Goal: Obtain resource: Obtain resource

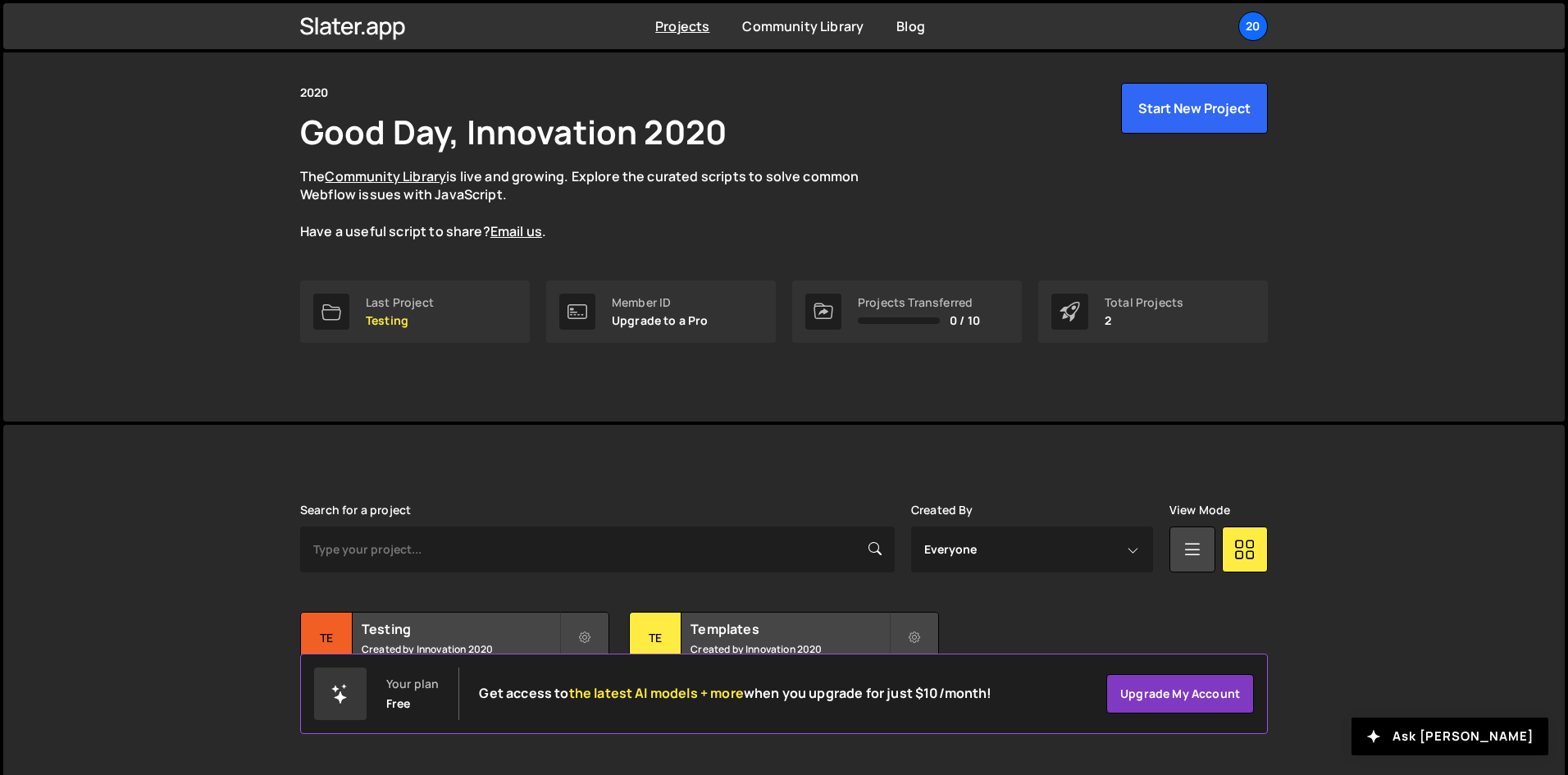
scroll to position [69, 0]
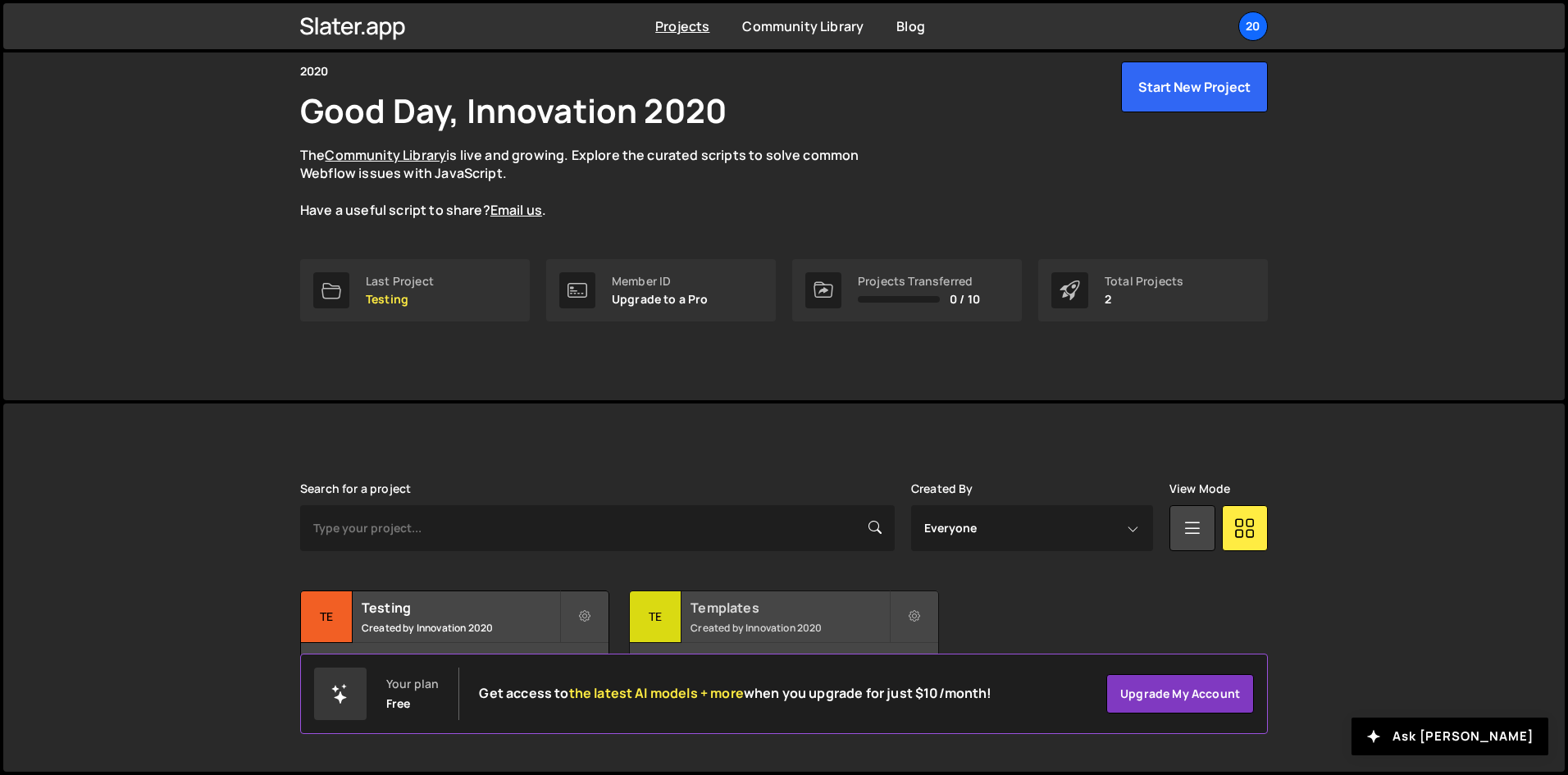
click at [705, 615] on h2 "Templates" at bounding box center [789, 608] width 198 height 18
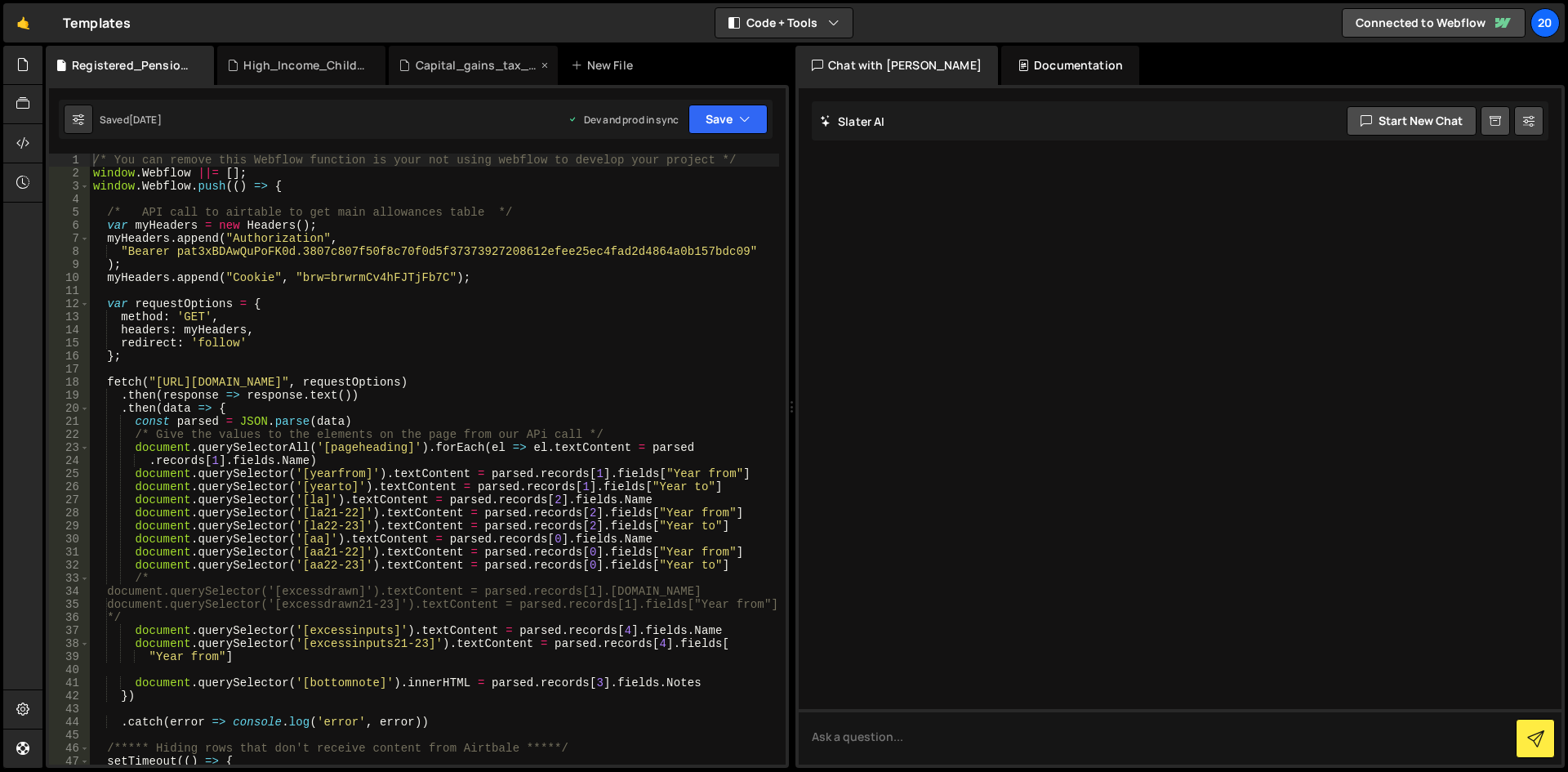
click at [426, 64] on div "Capital_gains_tax_and_inheritance_tax_rates.js" at bounding box center [477, 65] width 122 height 17
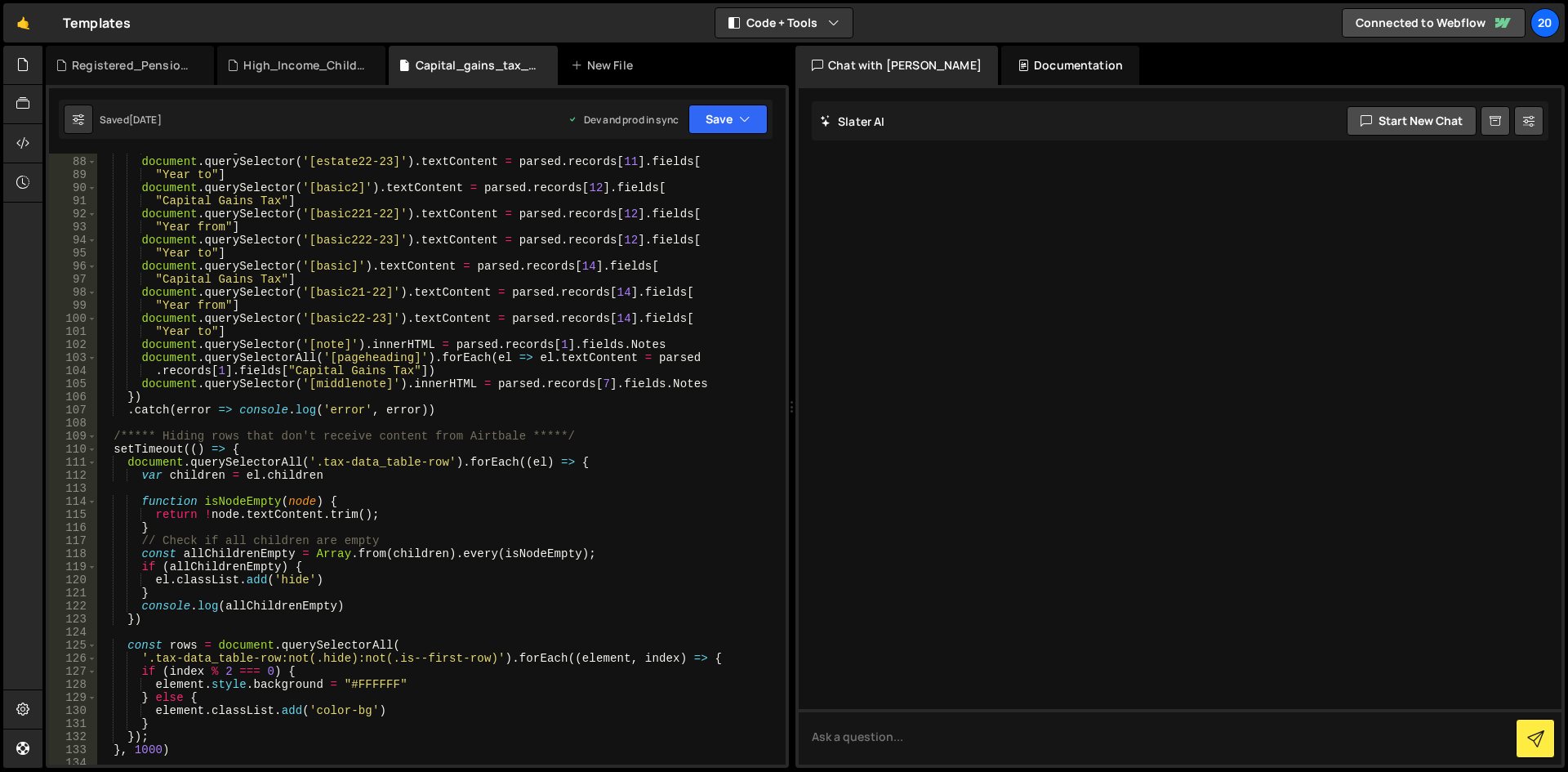
scroll to position [1135, 0]
